Goal: Task Accomplishment & Management: Use online tool/utility

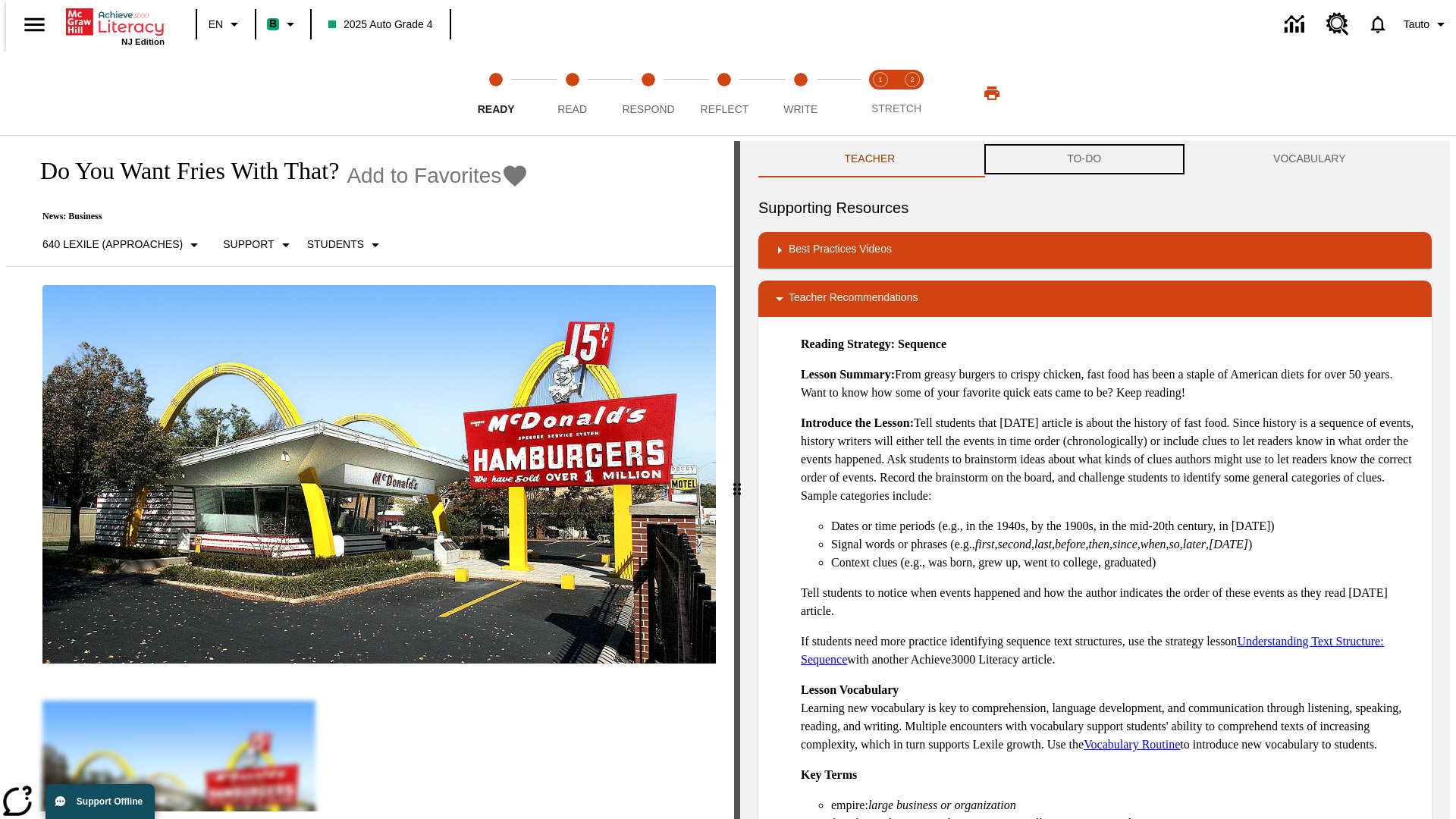
click at [1084, 159] on button "TO-DO" at bounding box center [1084, 159] width 206 height 36
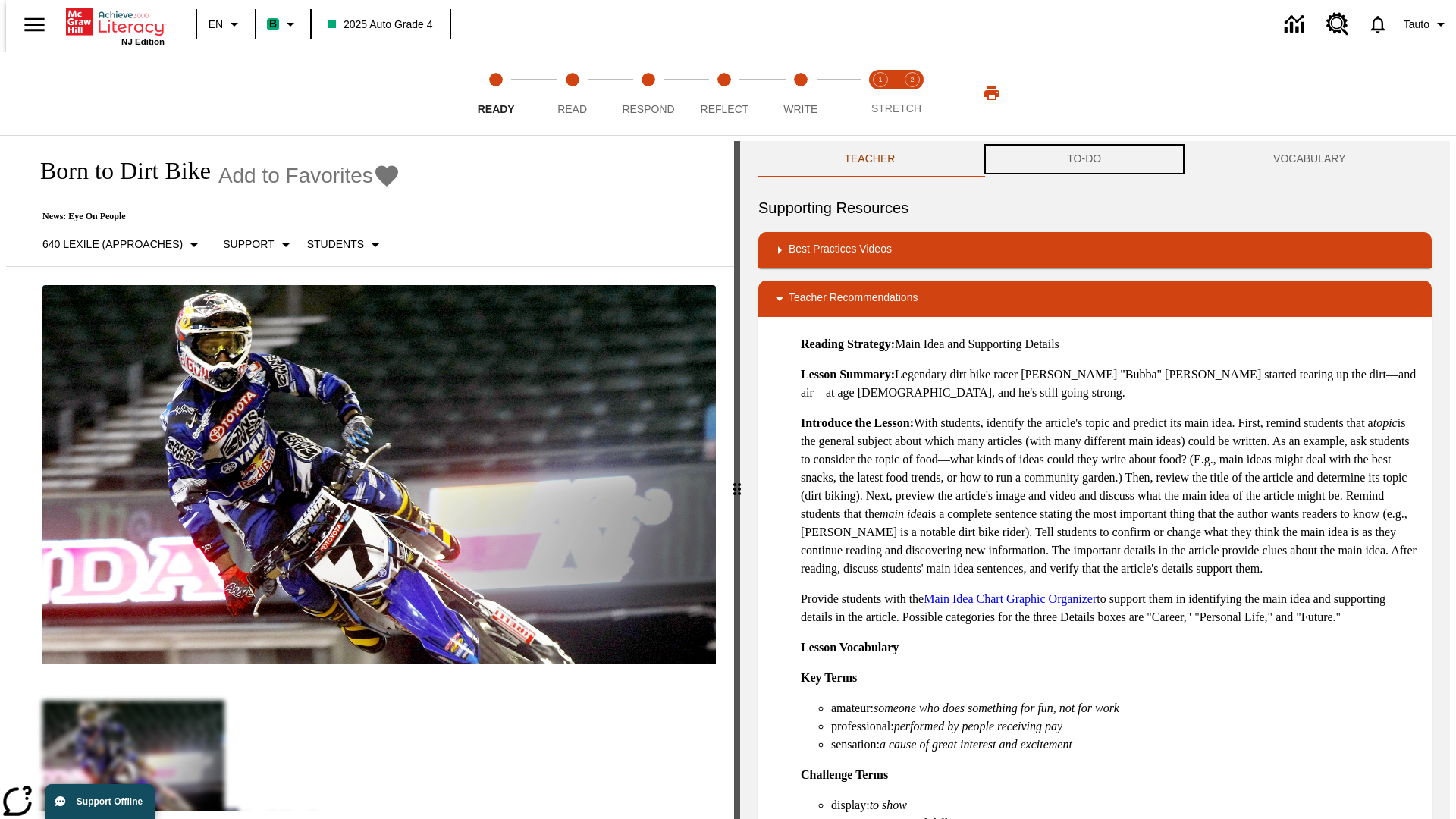
click at [1084, 159] on button "TO-DO" at bounding box center [1084, 159] width 206 height 36
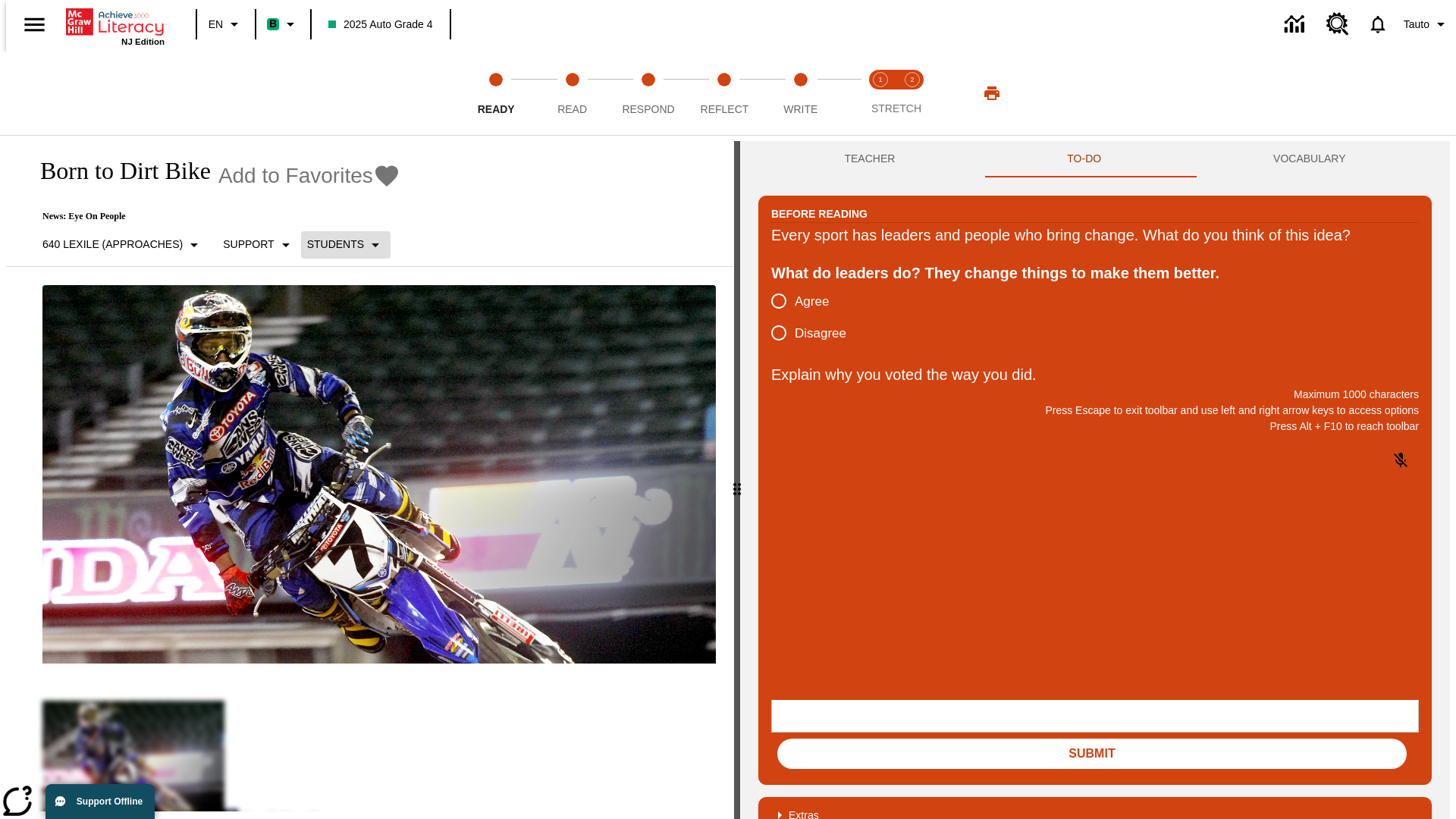
click at [337, 245] on p "Students" at bounding box center [335, 244] width 57 height 16
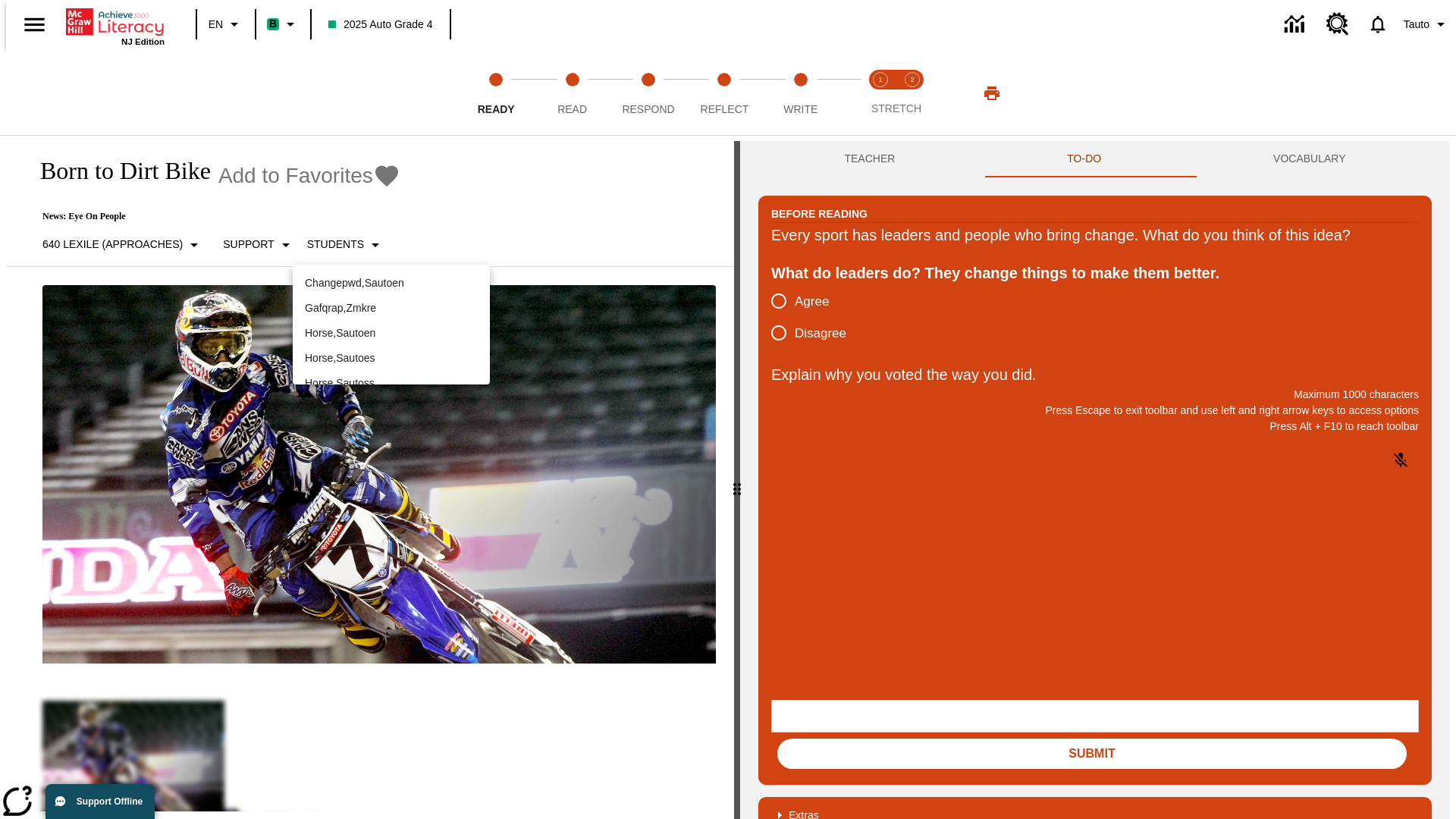
click at [392, 325] on p "Horse , Sautoen" at bounding box center [392, 333] width 173 height 16
